Goal: Find specific page/section: Find specific page/section

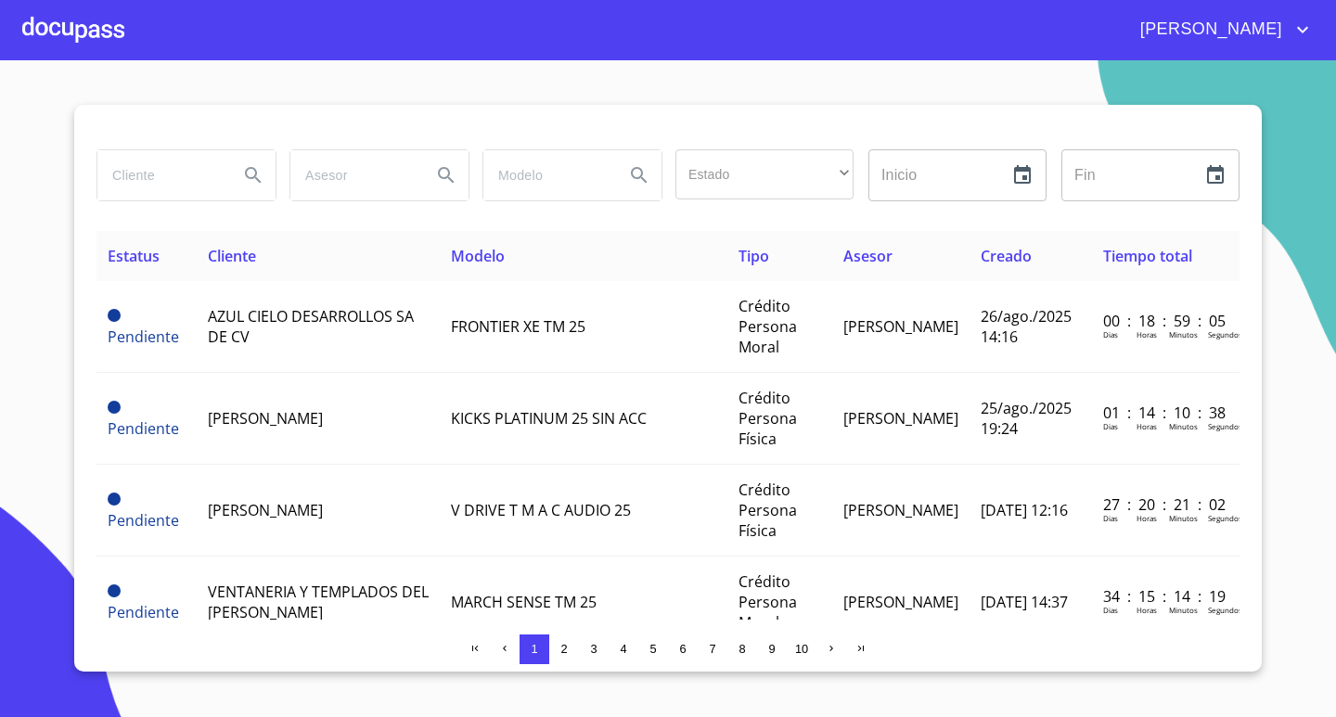
click at [162, 166] on input "search" at bounding box center [160, 175] width 126 height 50
type input "alutractos"
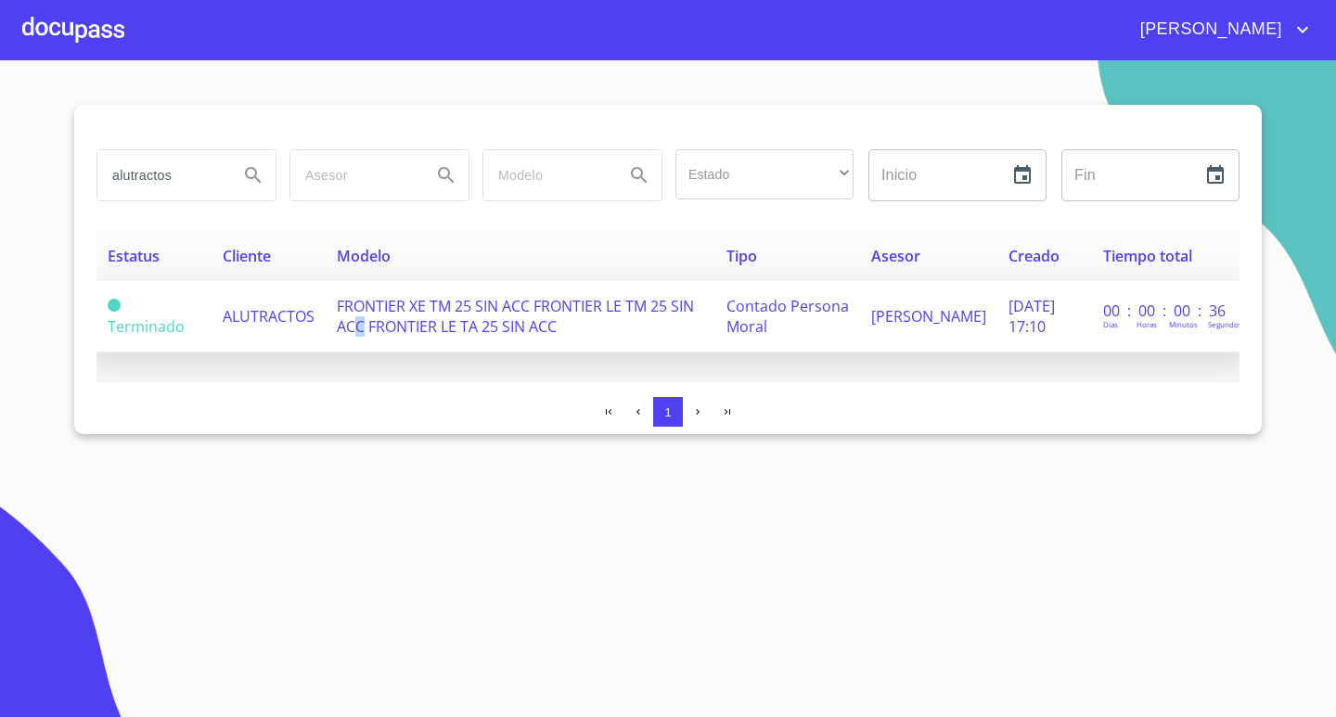
click at [406, 331] on span "FRONTIER XE TM 25 SIN ACC FRONTIER LE TM 25 SIN ACC FRONTIER LE TA 25 SIN ACC" at bounding box center [515, 316] width 357 height 41
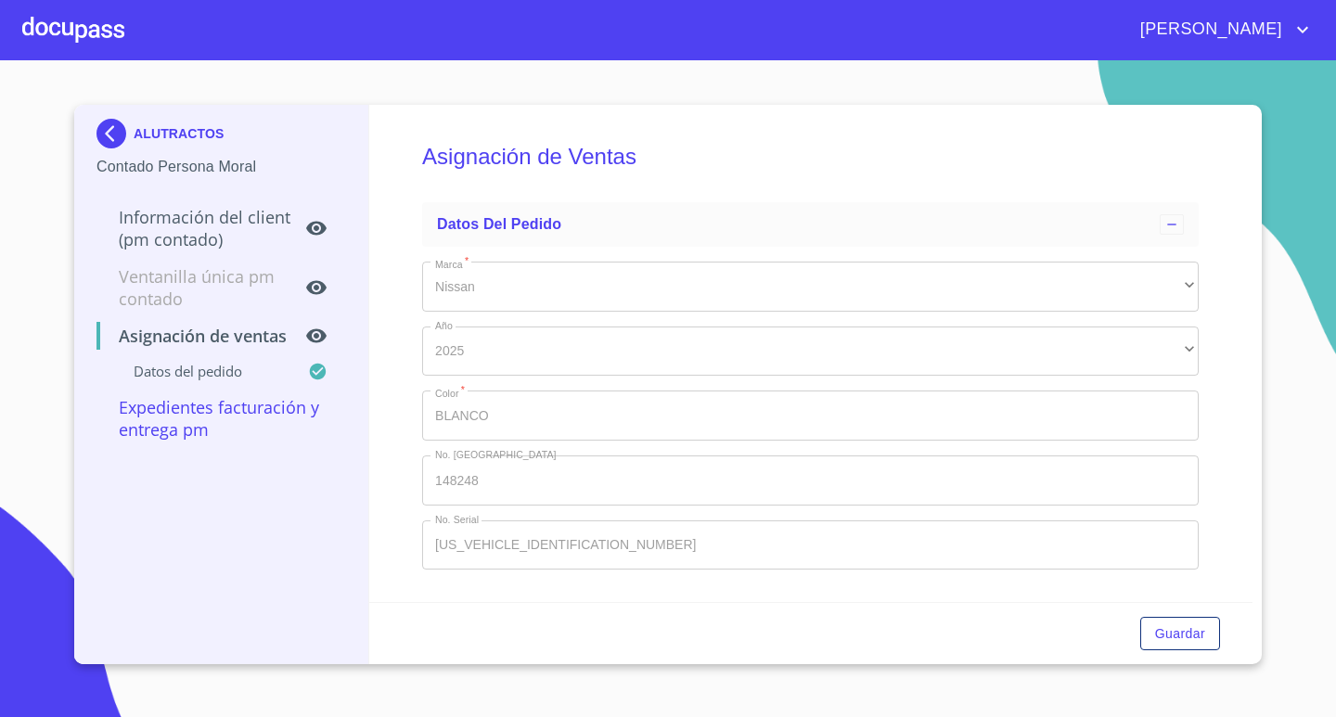
click at [42, 20] on div at bounding box center [73, 29] width 102 height 59
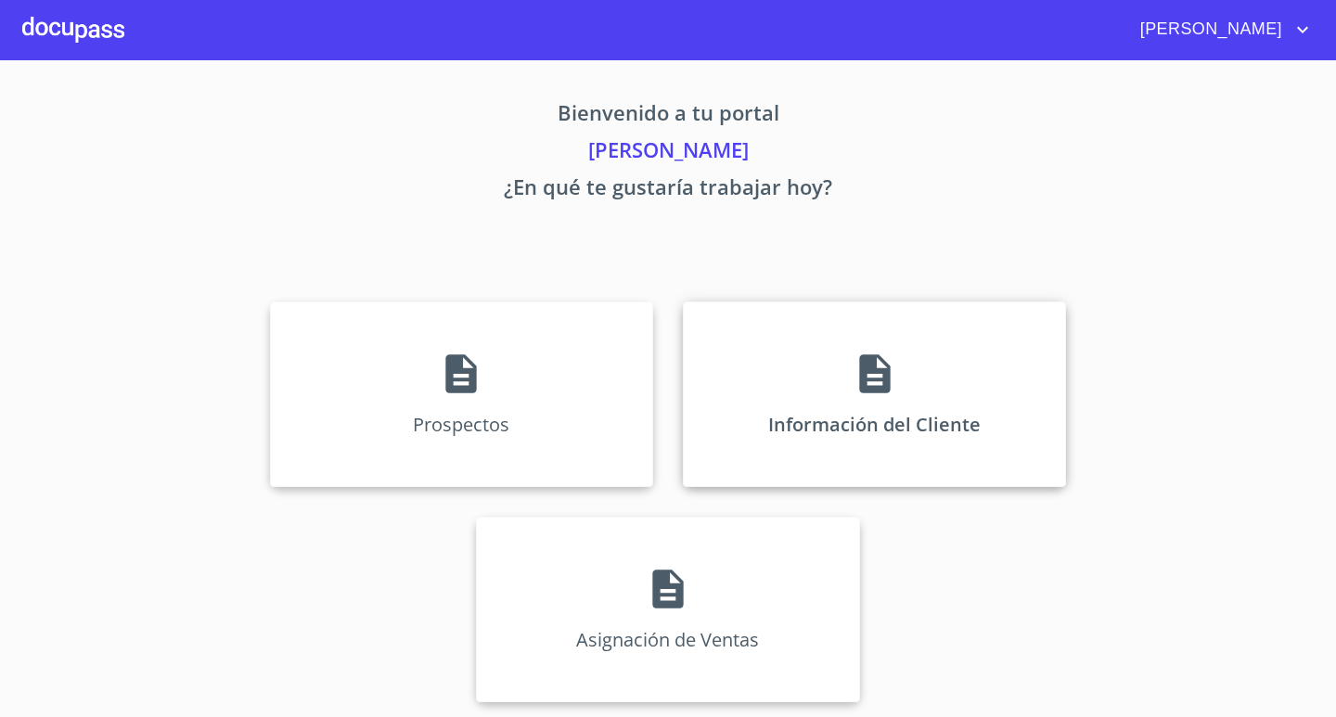
click at [909, 426] on p "Información del Cliente" at bounding box center [874, 424] width 213 height 25
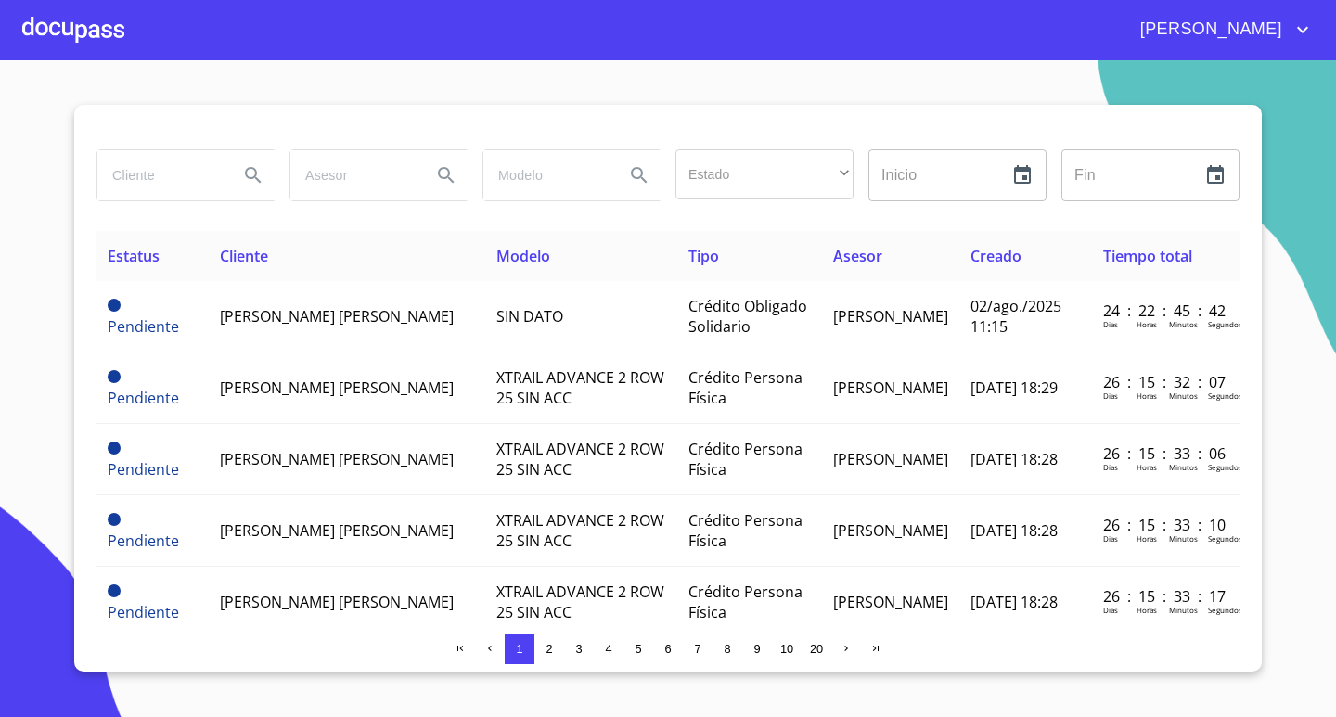
click at [95, 41] on div at bounding box center [73, 29] width 102 height 59
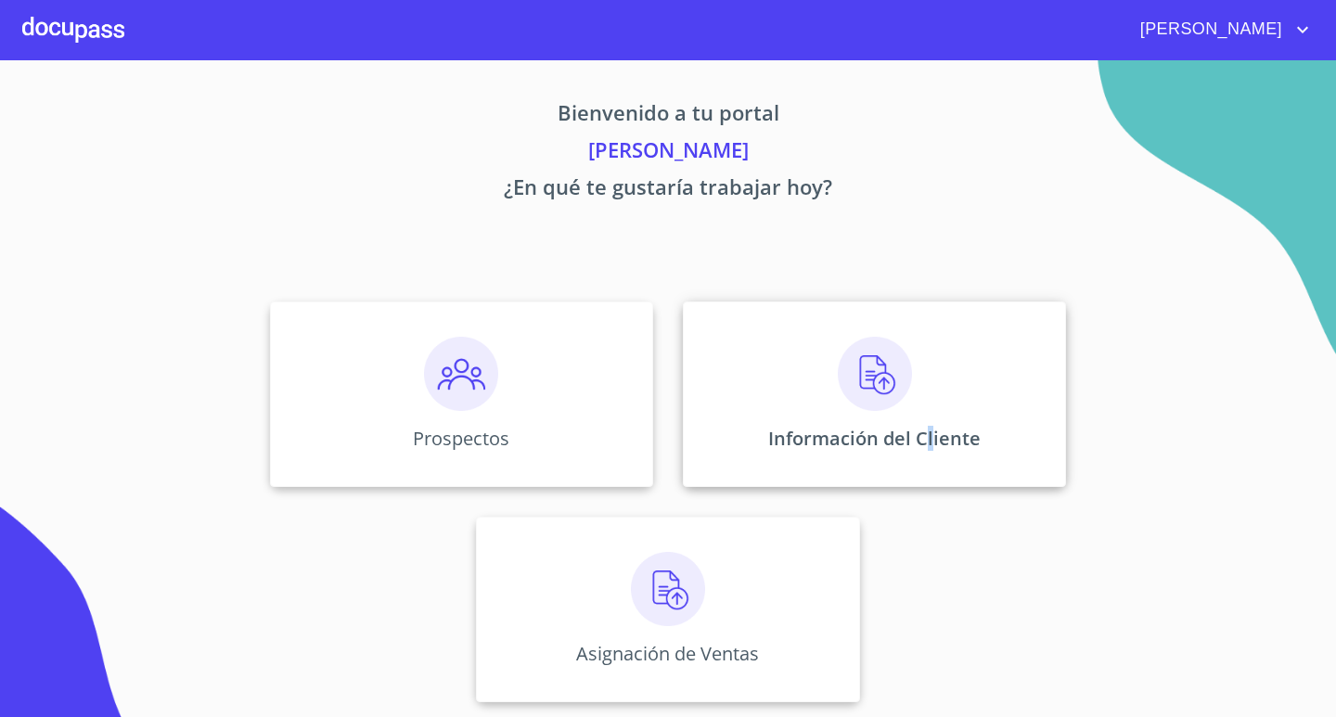
click at [931, 424] on div "Información del Cliente" at bounding box center [874, 395] width 383 height 186
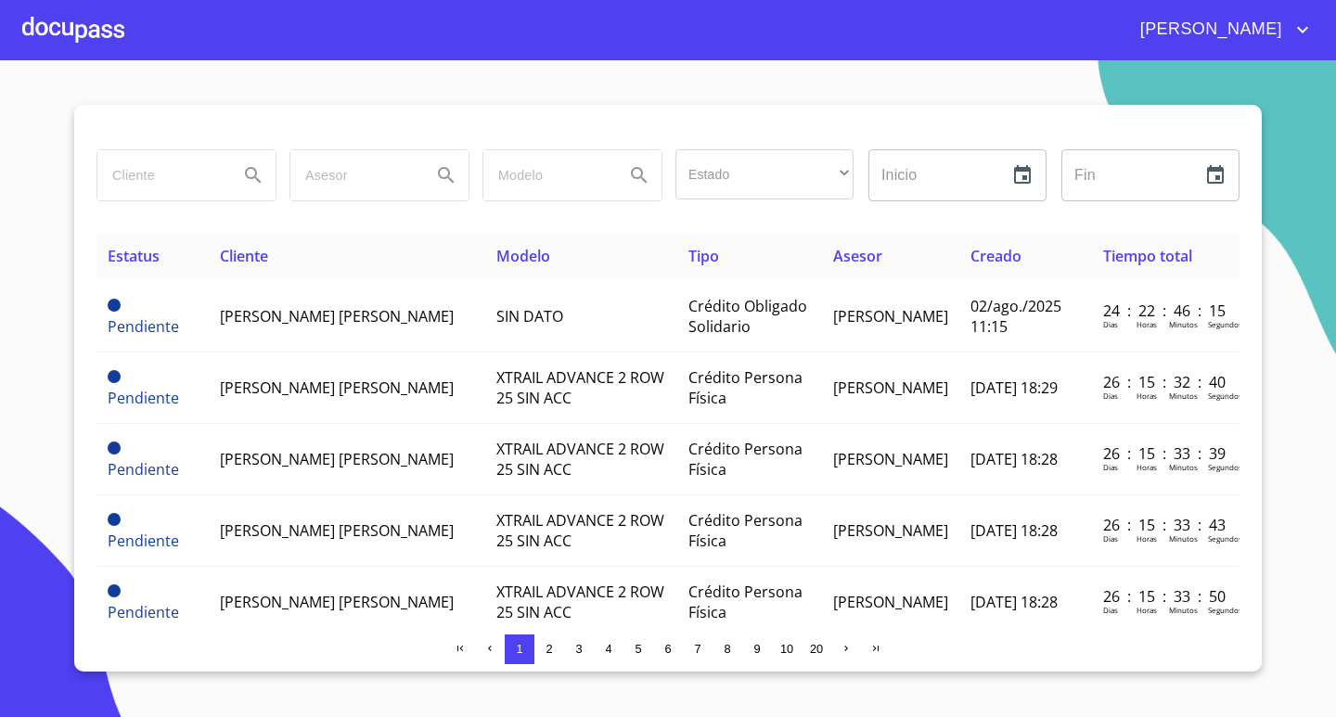
click at [154, 168] on input "search" at bounding box center [160, 175] width 126 height 50
click at [126, 171] on input "search" at bounding box center [160, 175] width 126 height 50
type input "[PERSON_NAME]"
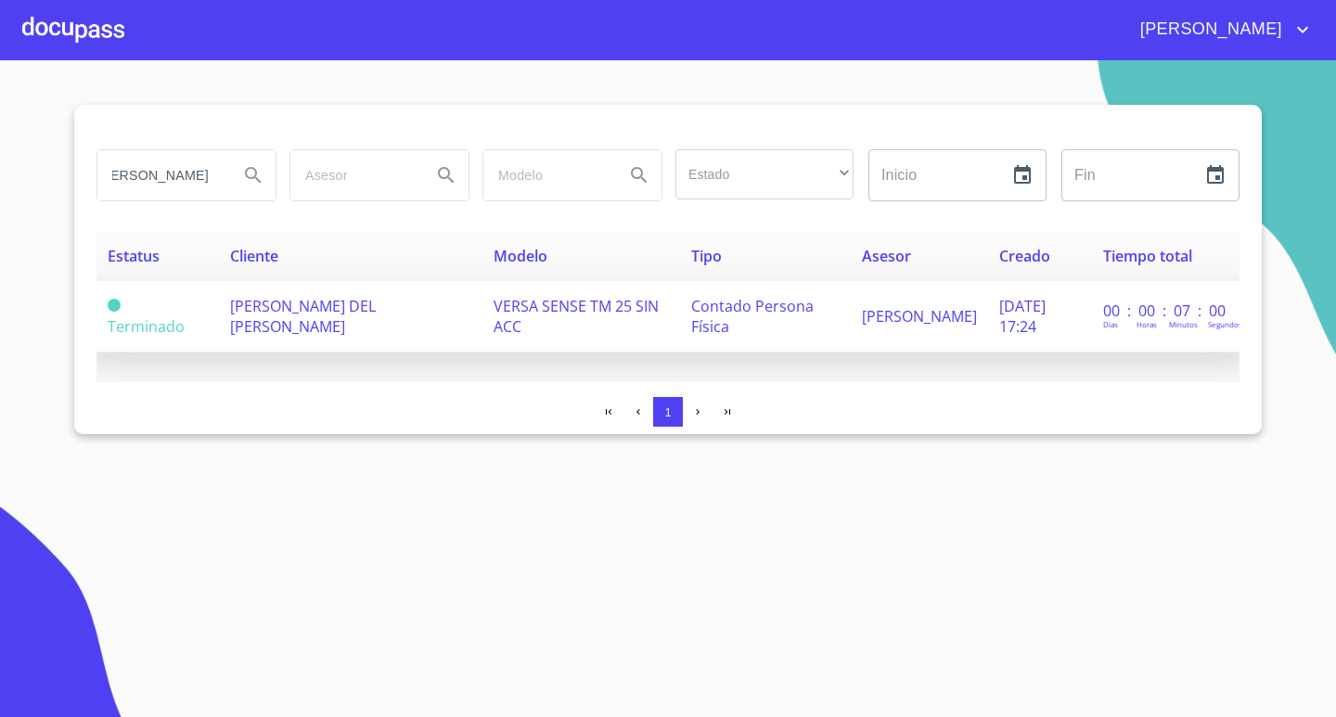
scroll to position [0, 0]
click at [410, 329] on td "[PERSON_NAME] DEL [PERSON_NAME]" at bounding box center [351, 316] width 264 height 71
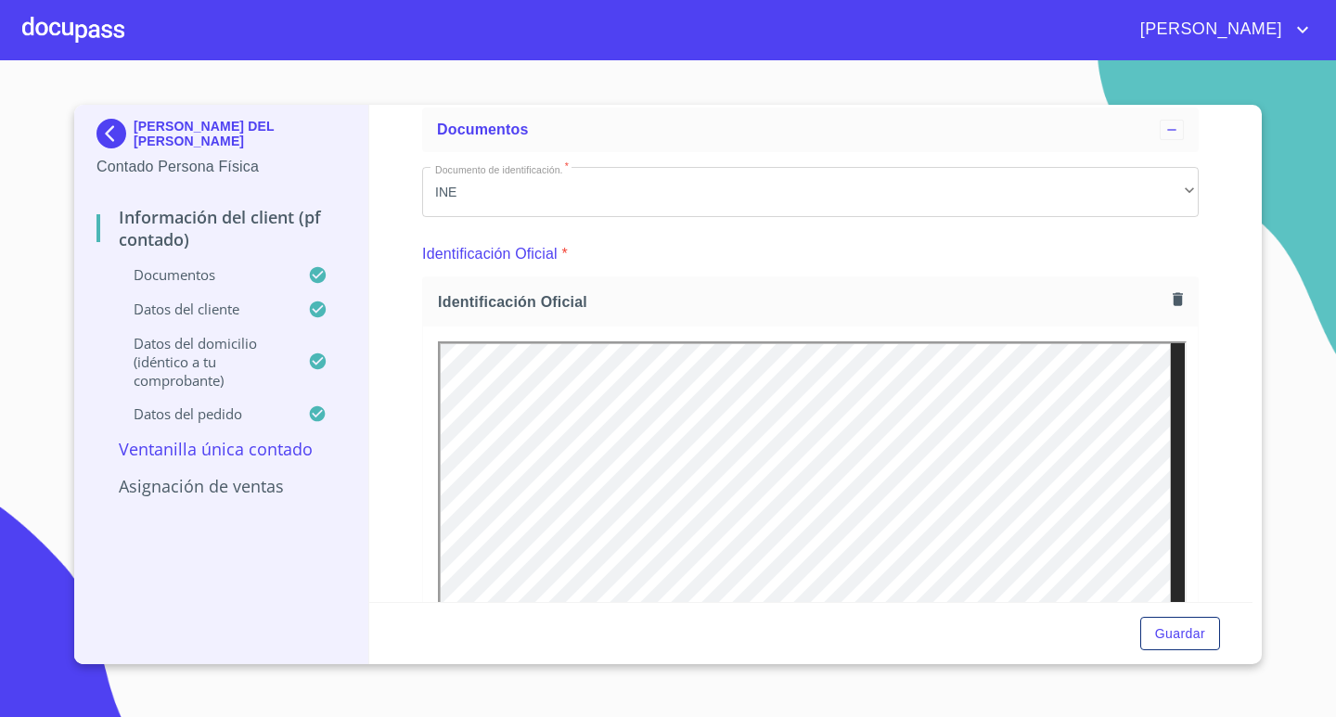
scroll to position [93, 0]
click at [1173, 303] on icon "button" at bounding box center [1178, 300] width 10 height 13
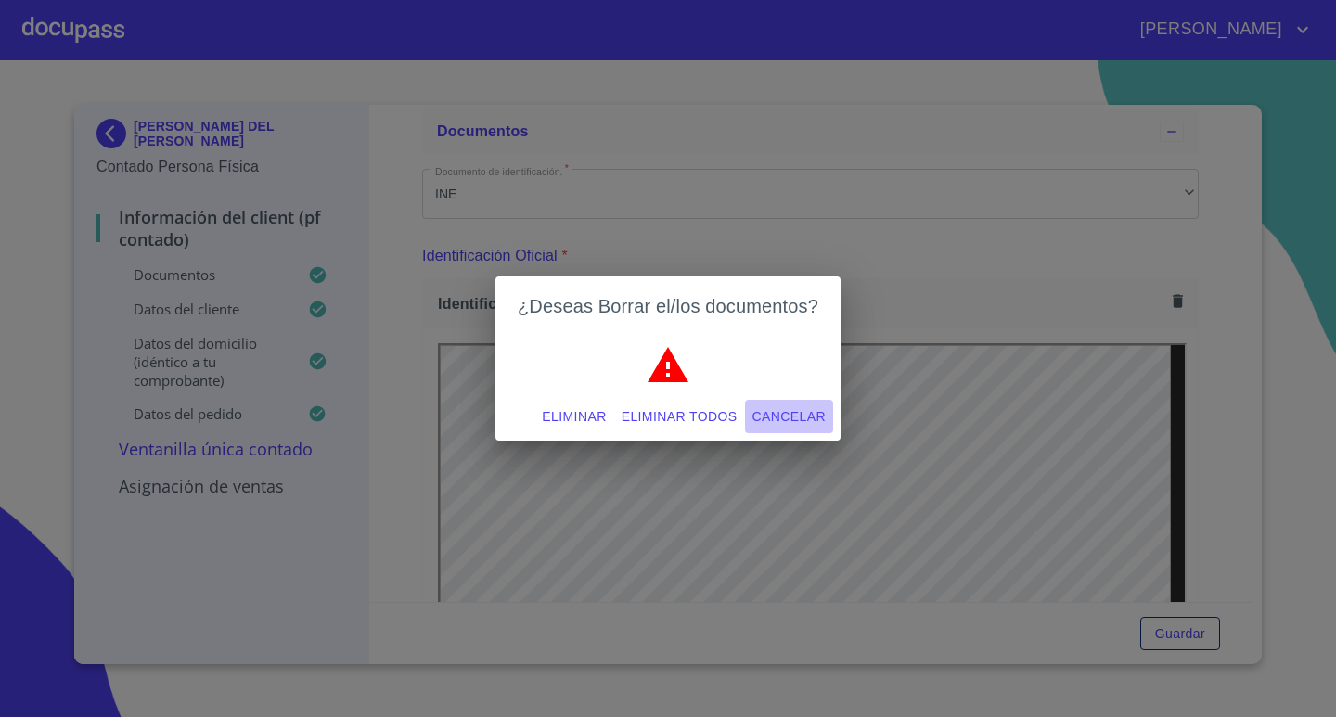
click at [802, 414] on span "Cancelar" at bounding box center [789, 417] width 73 height 23
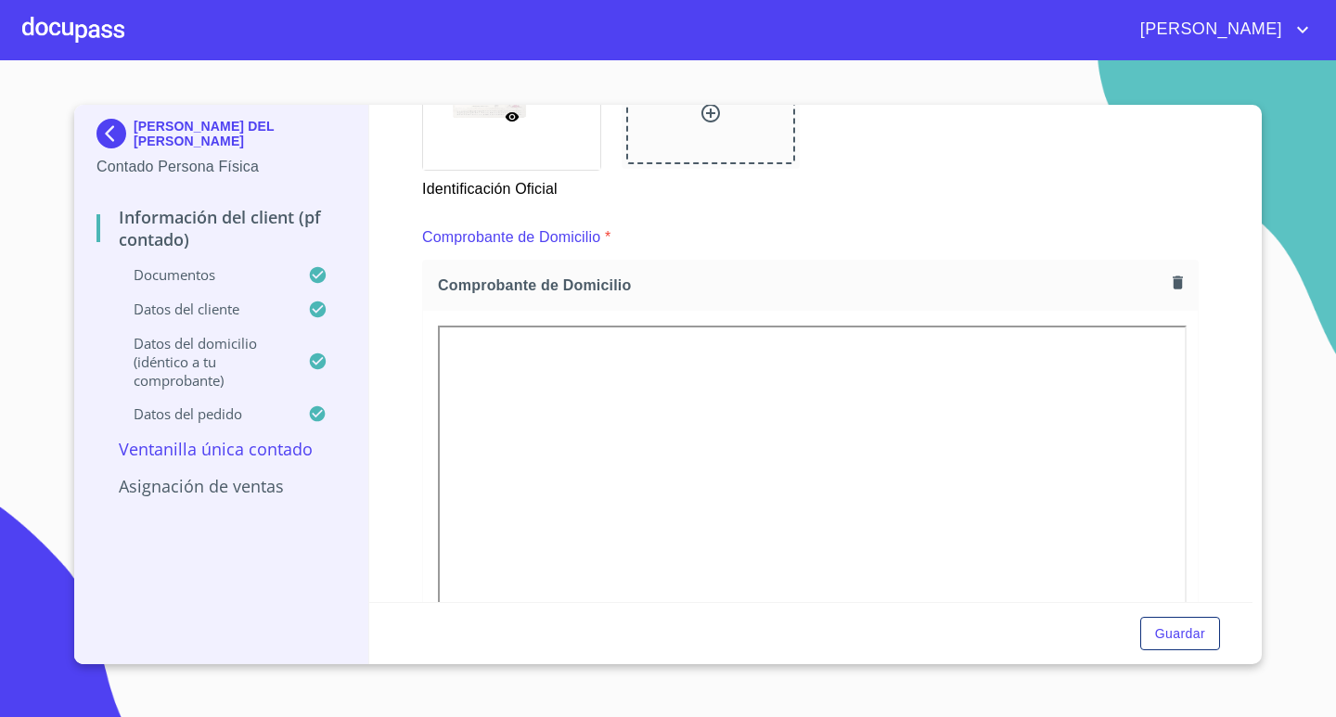
scroll to position [1021, 0]
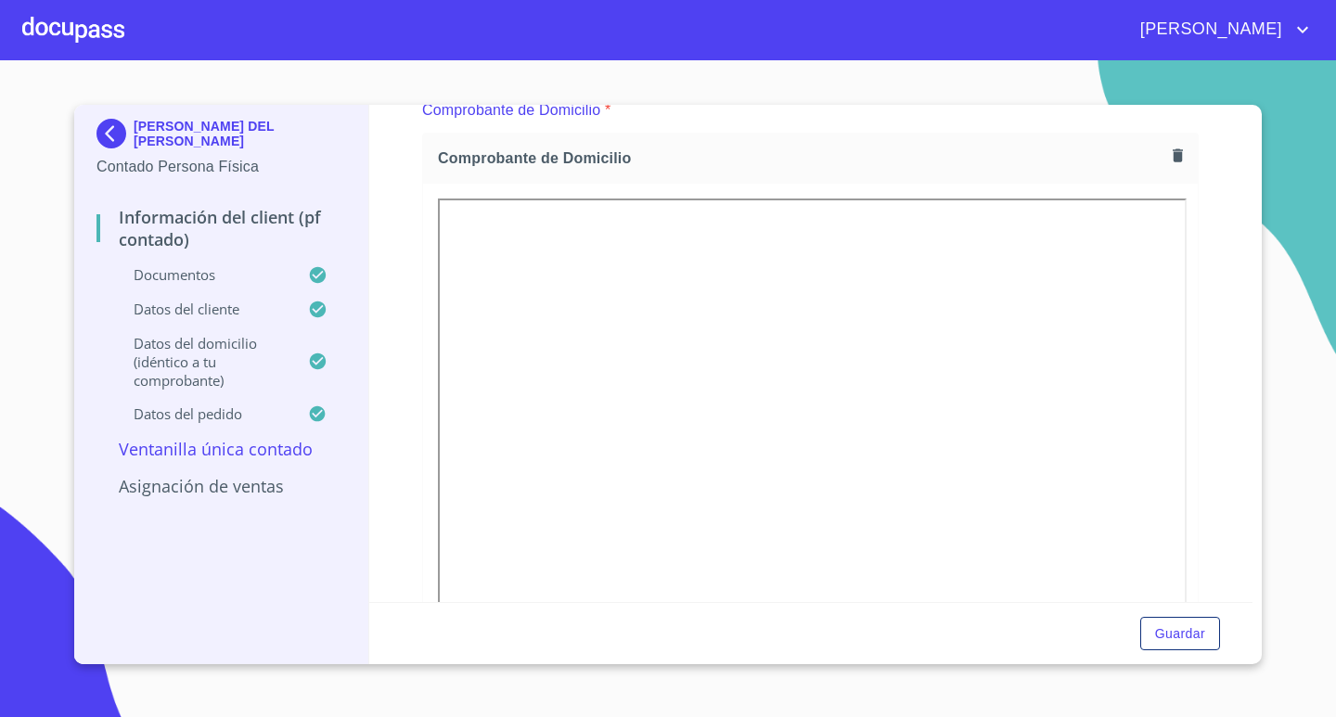
click at [80, 34] on div at bounding box center [73, 29] width 102 height 59
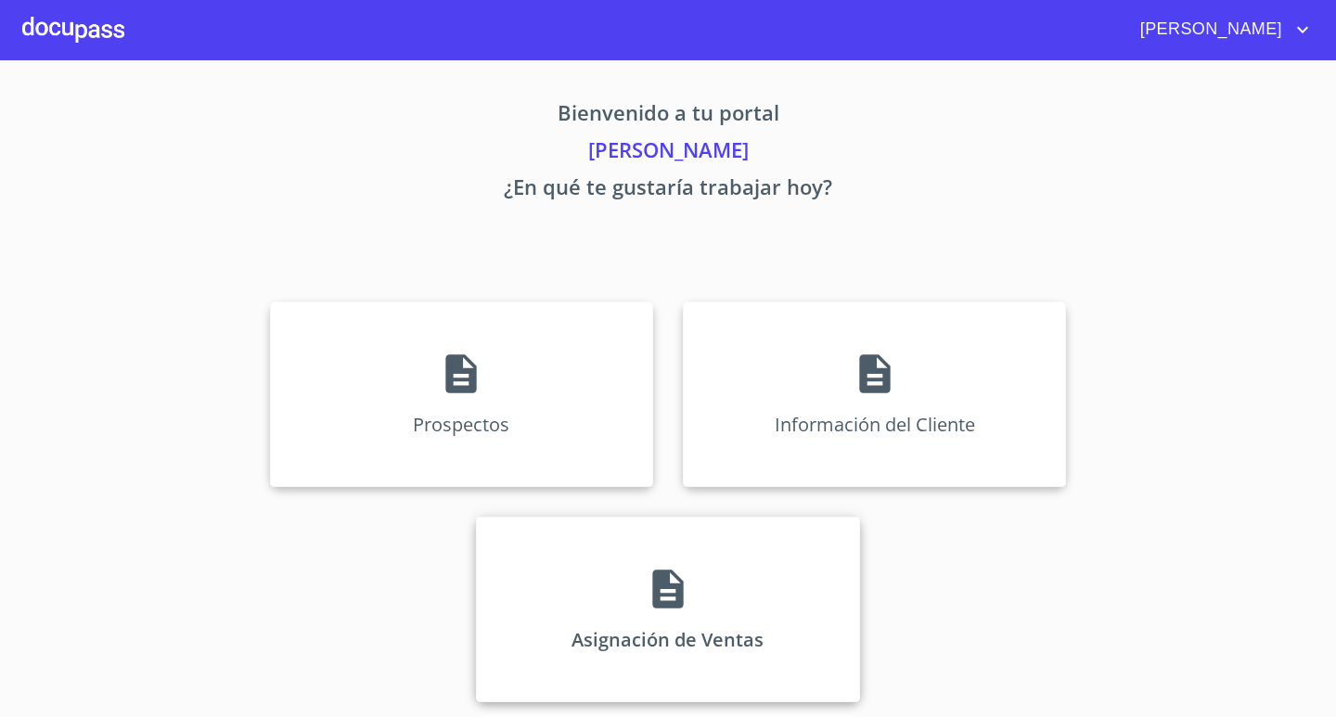
click at [737, 637] on div "Asignación de Ventas" at bounding box center [667, 610] width 383 height 186
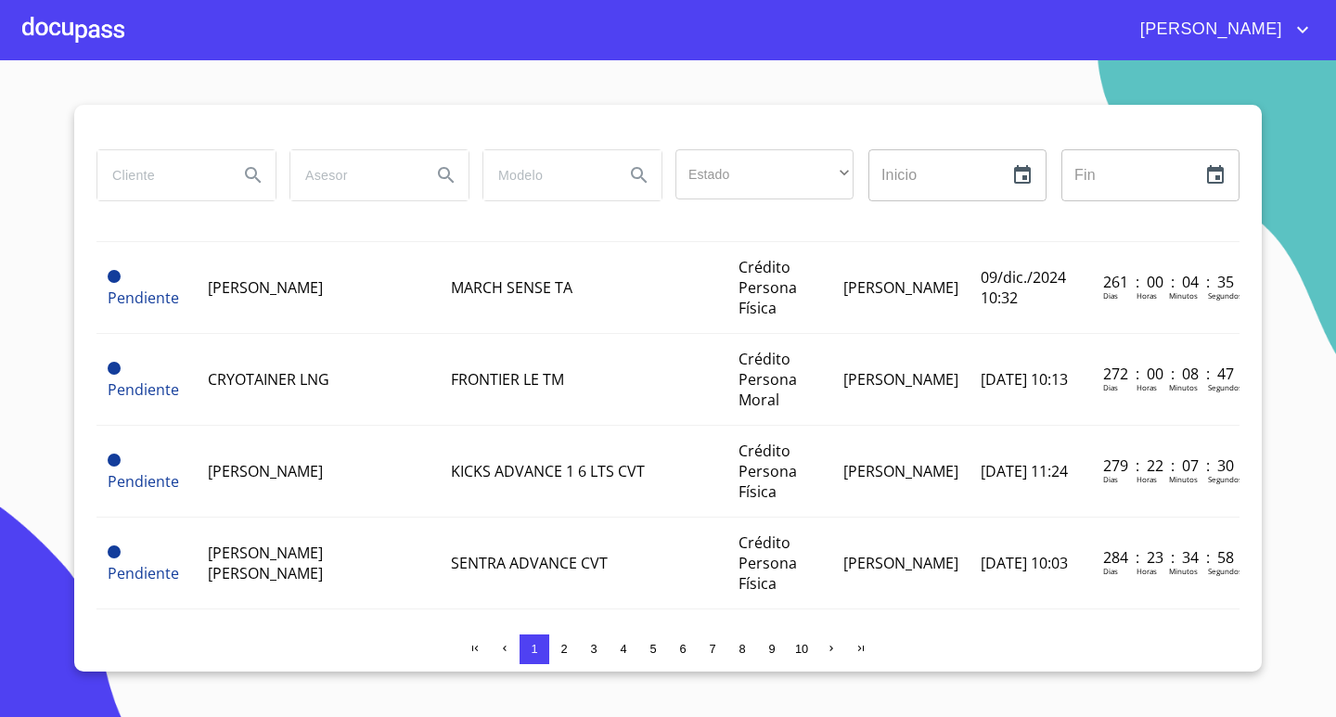
scroll to position [2022, 0]
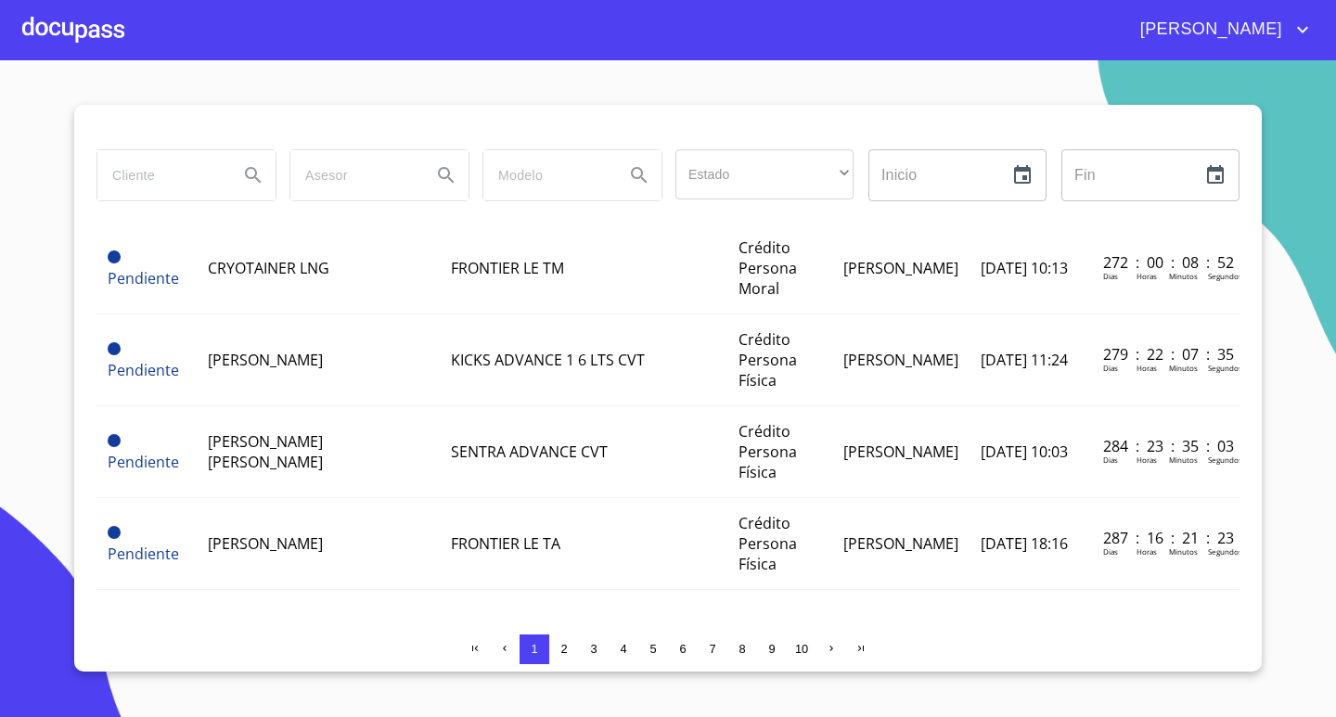
click at [558, 647] on span "2" at bounding box center [564, 649] width 15 height 15
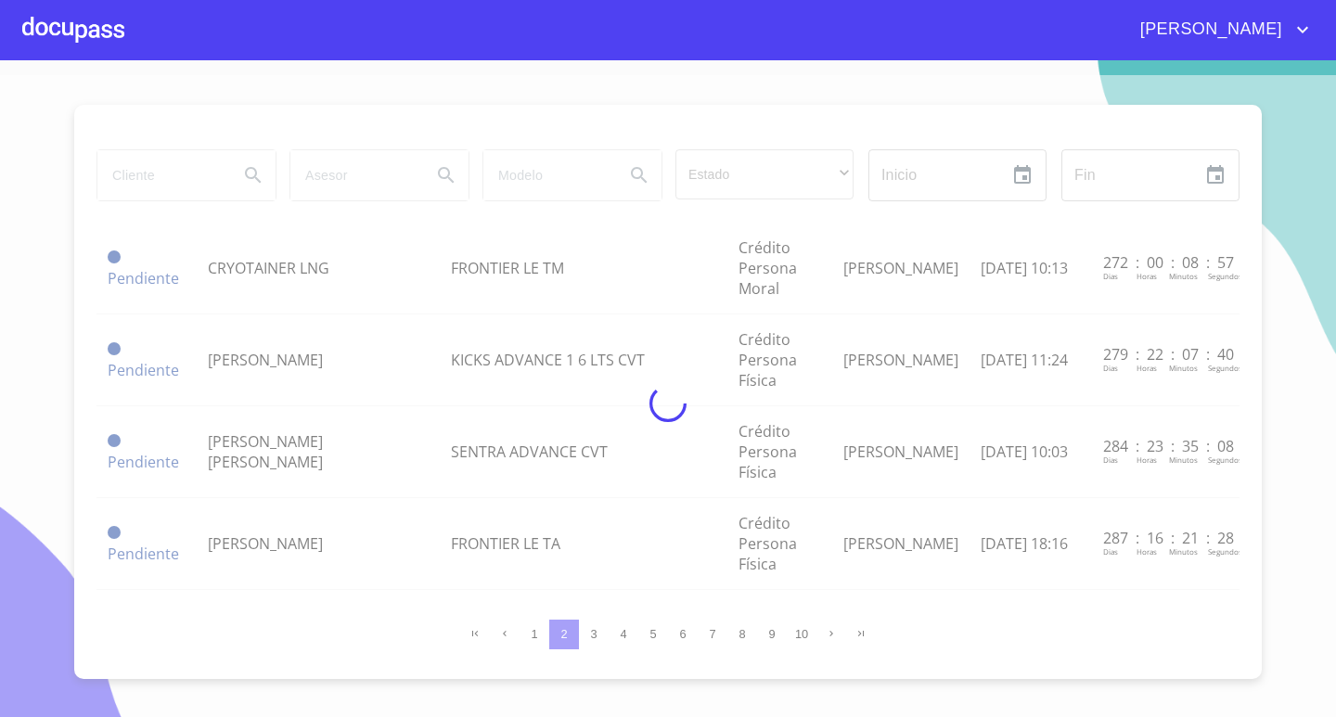
scroll to position [2002, 0]
